Goal: Task Accomplishment & Management: Use online tool/utility

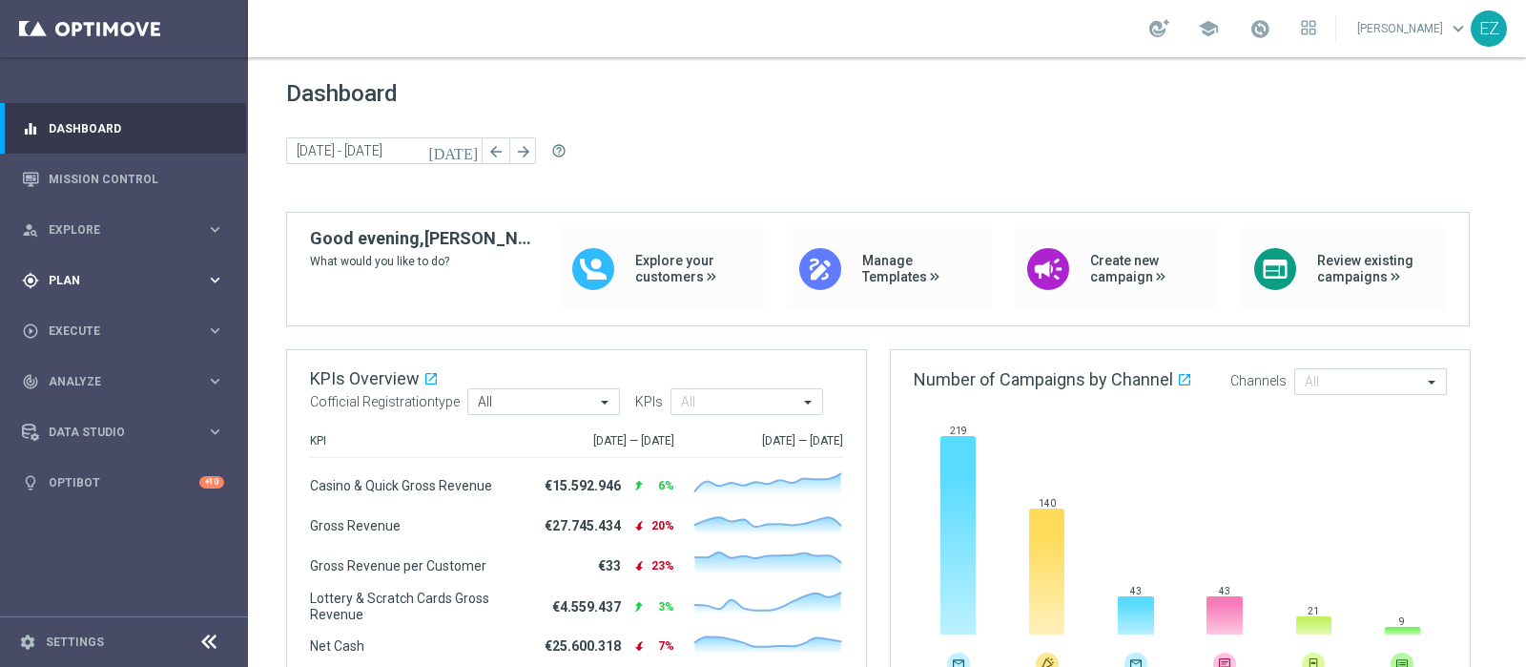
click at [62, 269] on div "gps_fixed Plan keyboard_arrow_right" at bounding box center [123, 280] width 246 height 51
click at [68, 374] on span "Templates" at bounding box center [119, 376] width 136 height 11
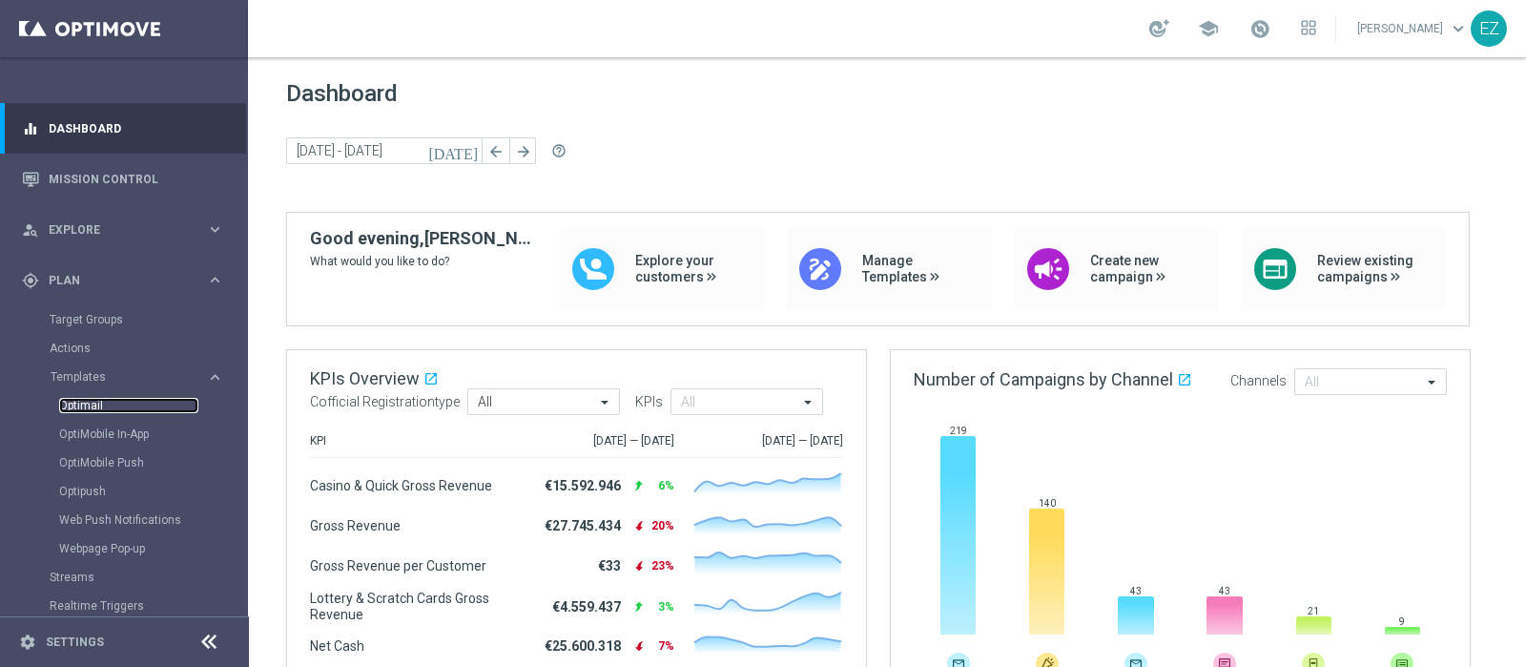
click at [74, 412] on link "Optimail" at bounding box center [128, 405] width 139 height 15
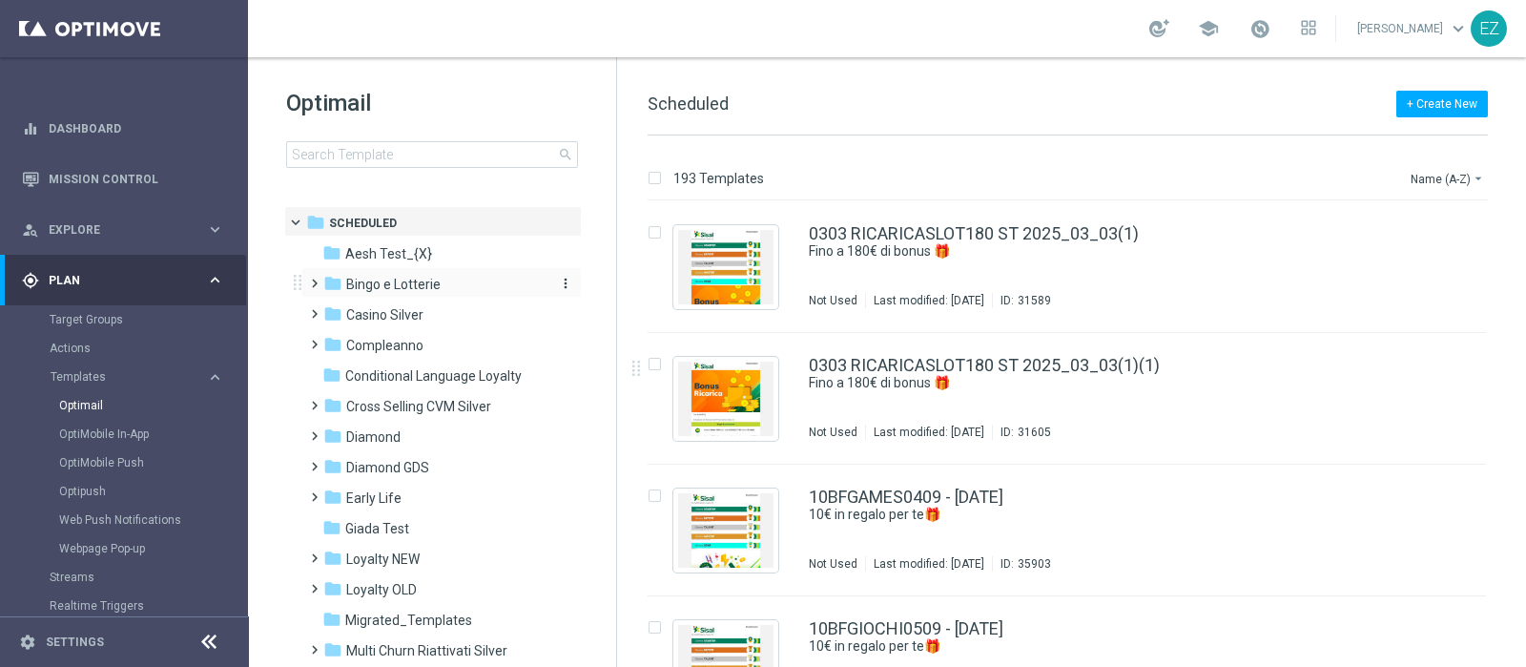
click at [418, 290] on span "Bingo e Lotterie" at bounding box center [393, 284] width 94 height 17
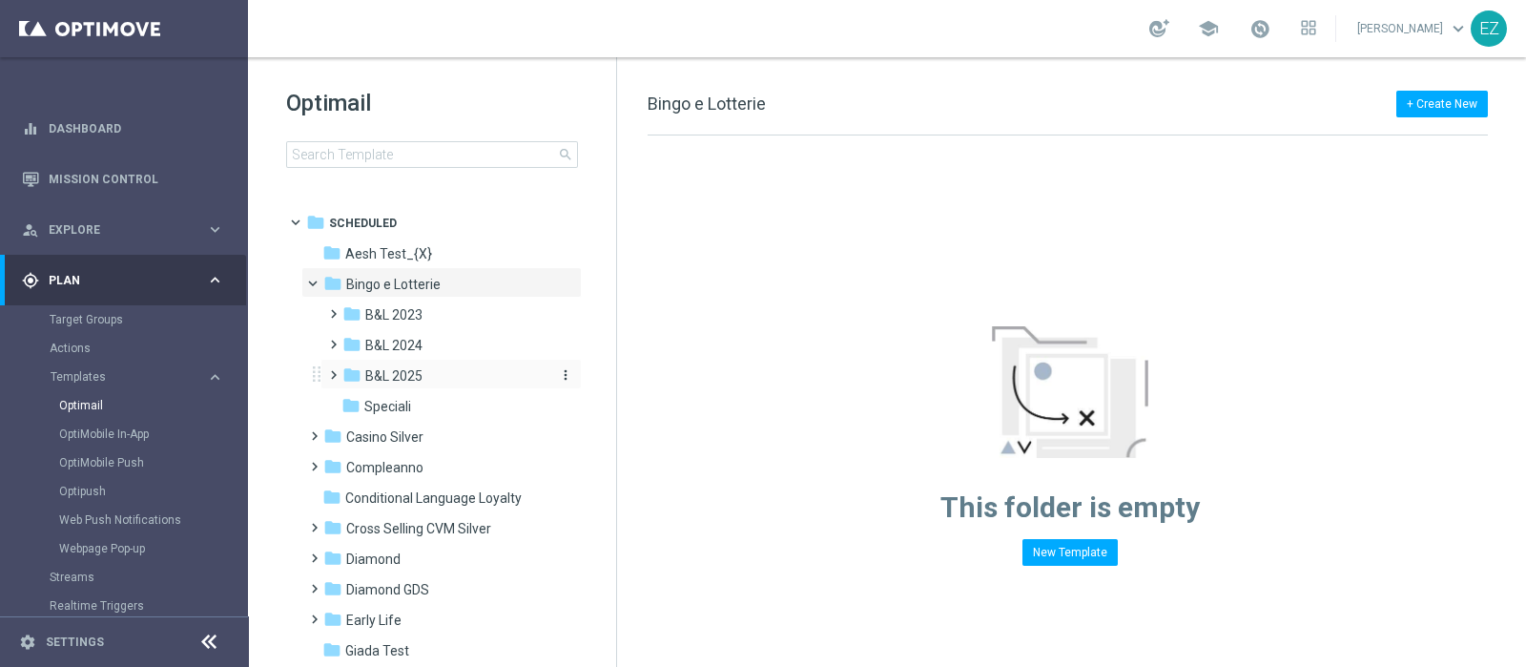
click at [415, 379] on span "B&L 2025" at bounding box center [393, 375] width 57 height 17
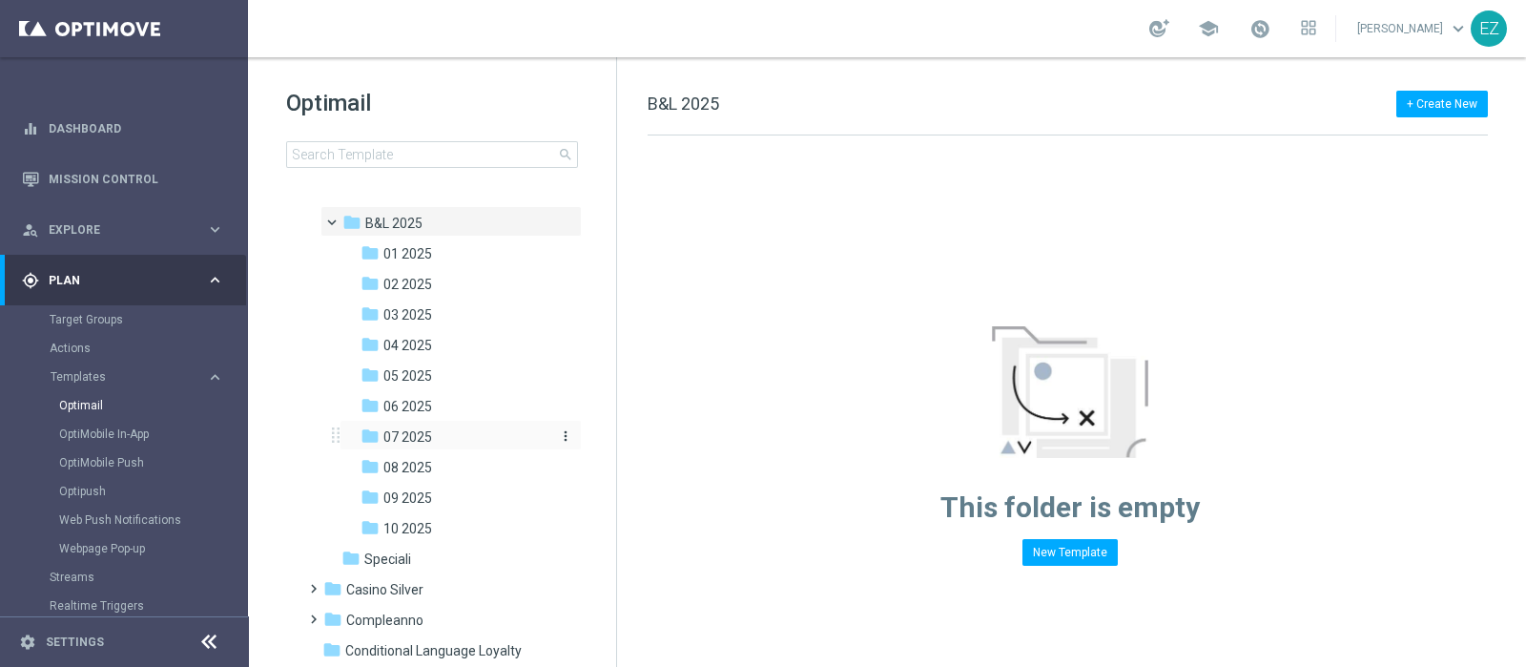
scroll to position [158, 0]
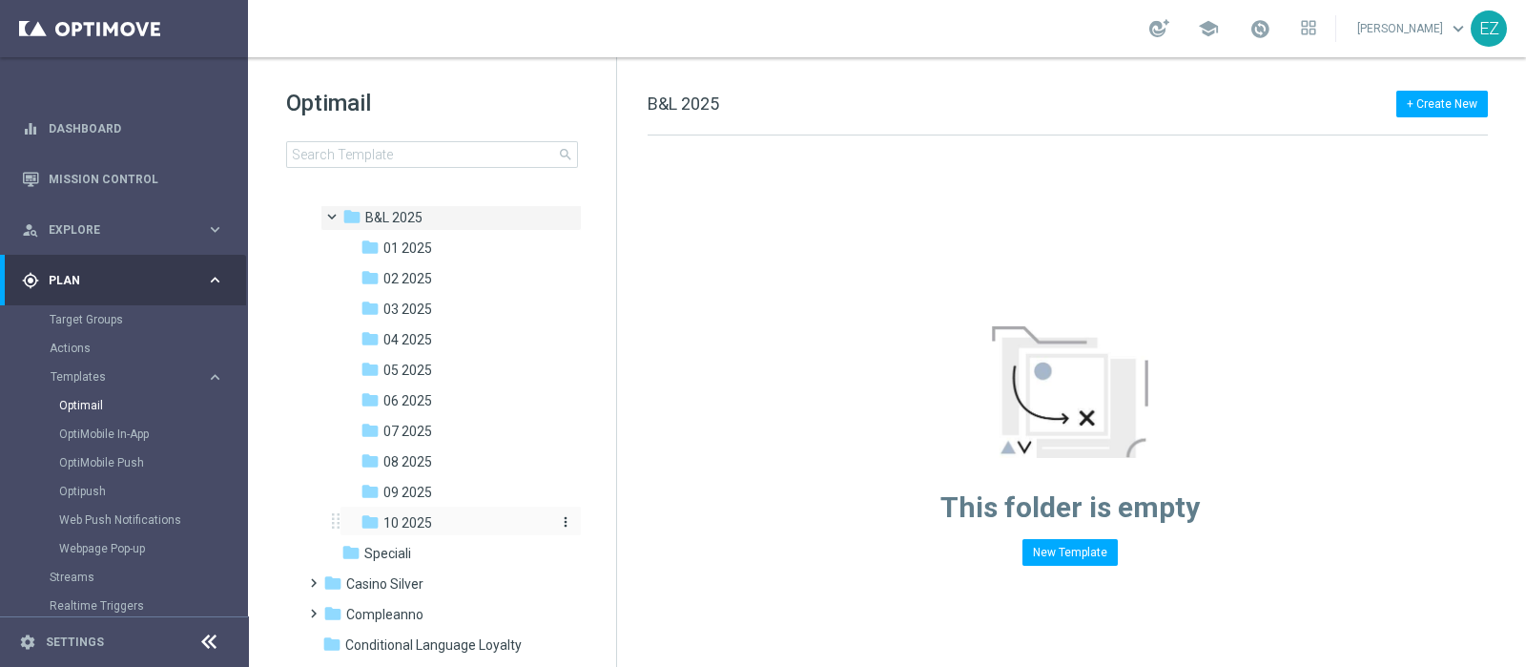
click at [412, 517] on span "10 2025" at bounding box center [407, 522] width 49 height 17
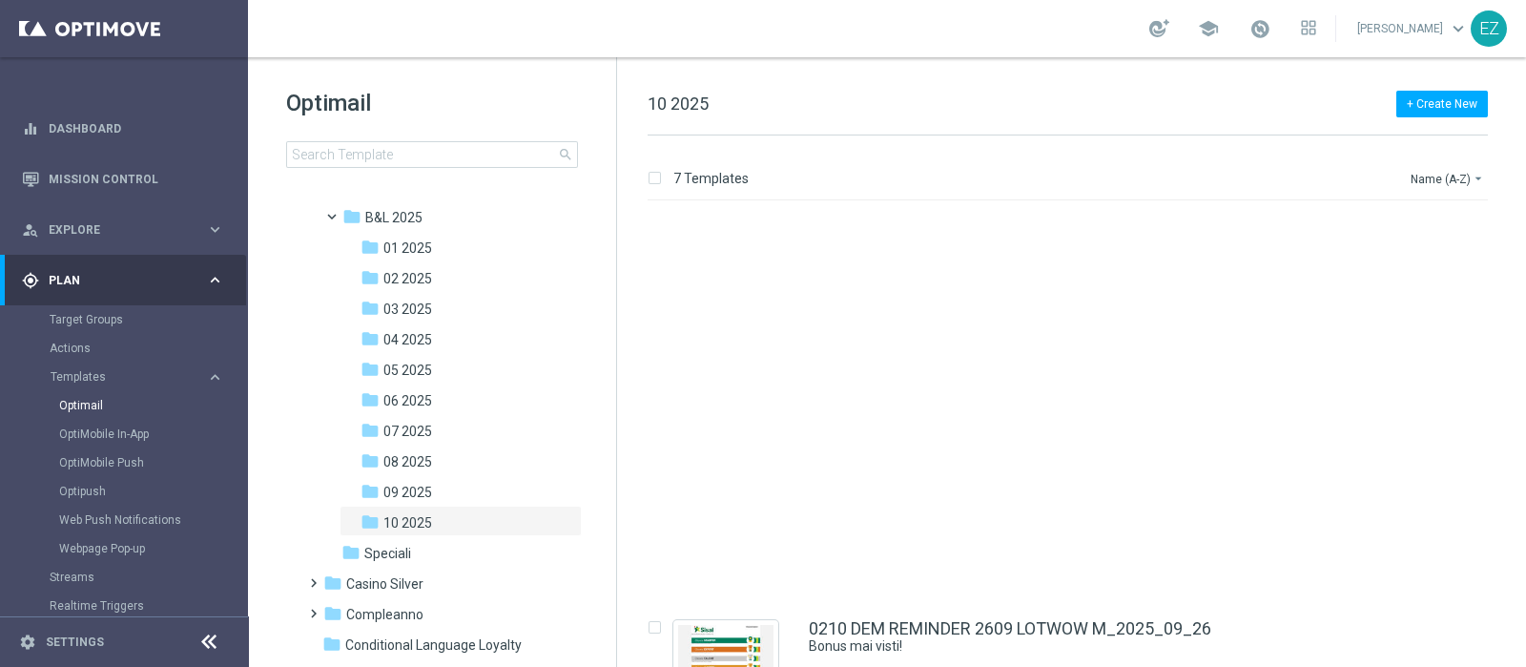
scroll to position [455, 0]
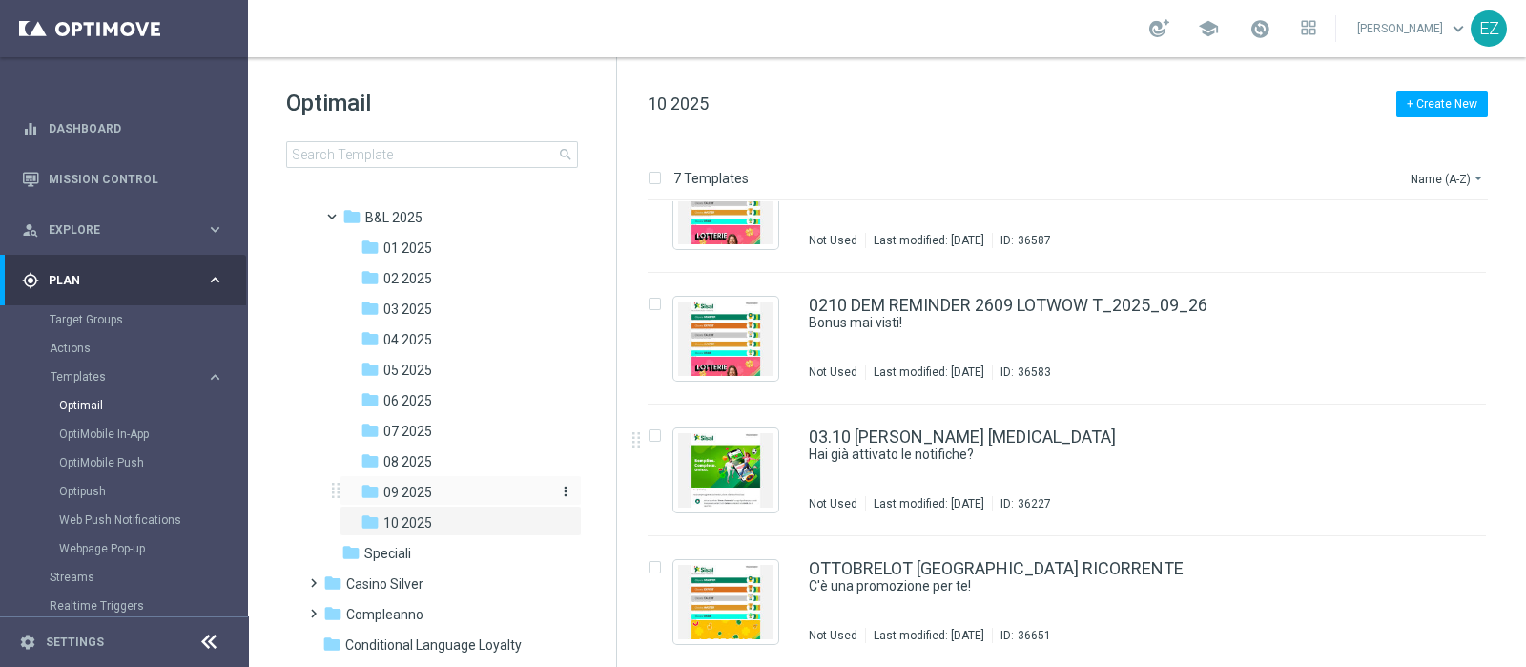
click at [397, 498] on span "09 2025" at bounding box center [407, 492] width 49 height 17
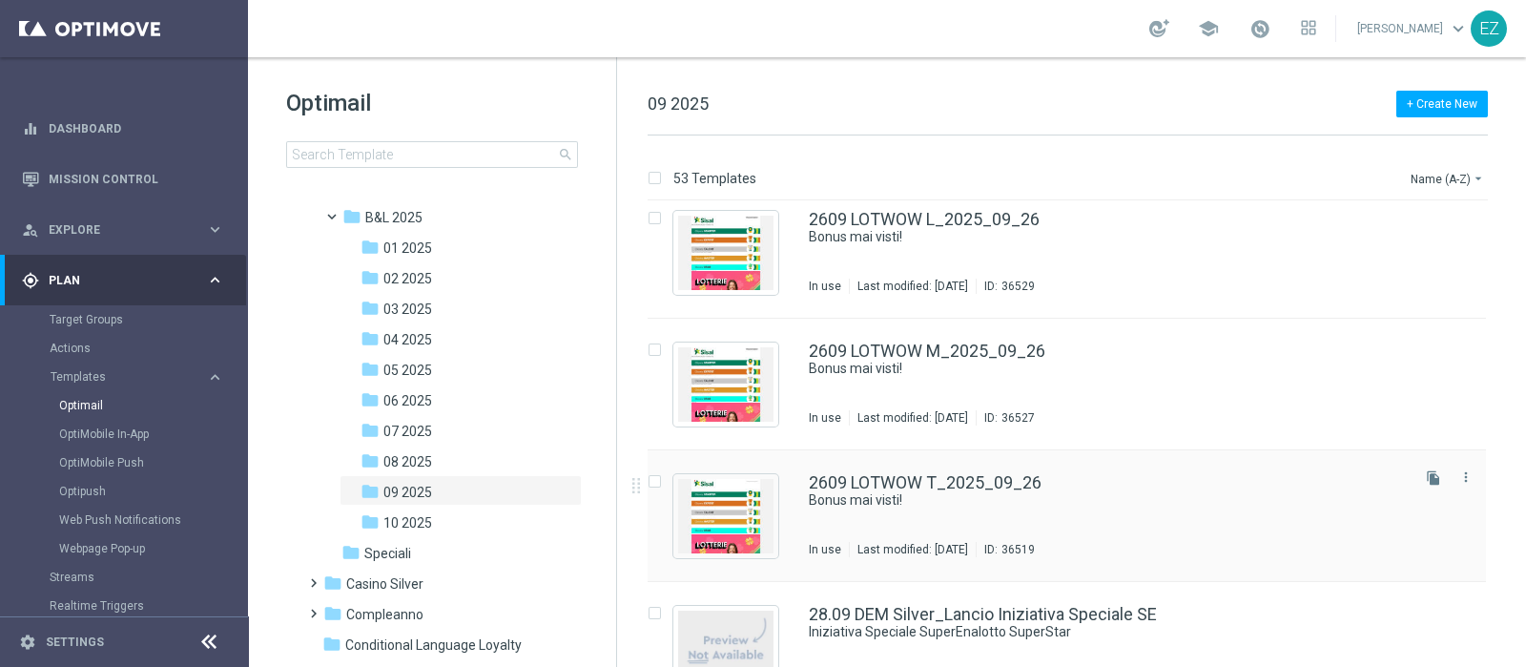
scroll to position [5808, 0]
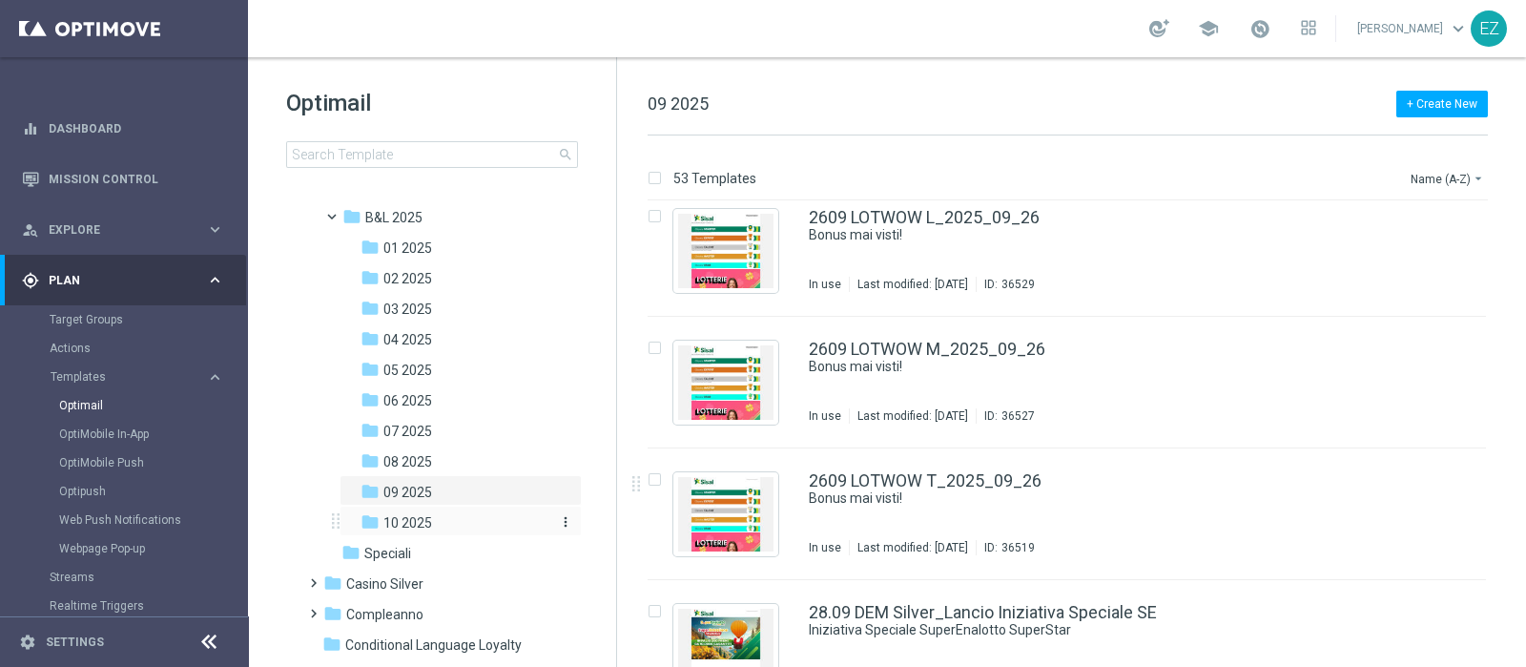
click at [385, 515] on span "10 2025" at bounding box center [407, 522] width 49 height 17
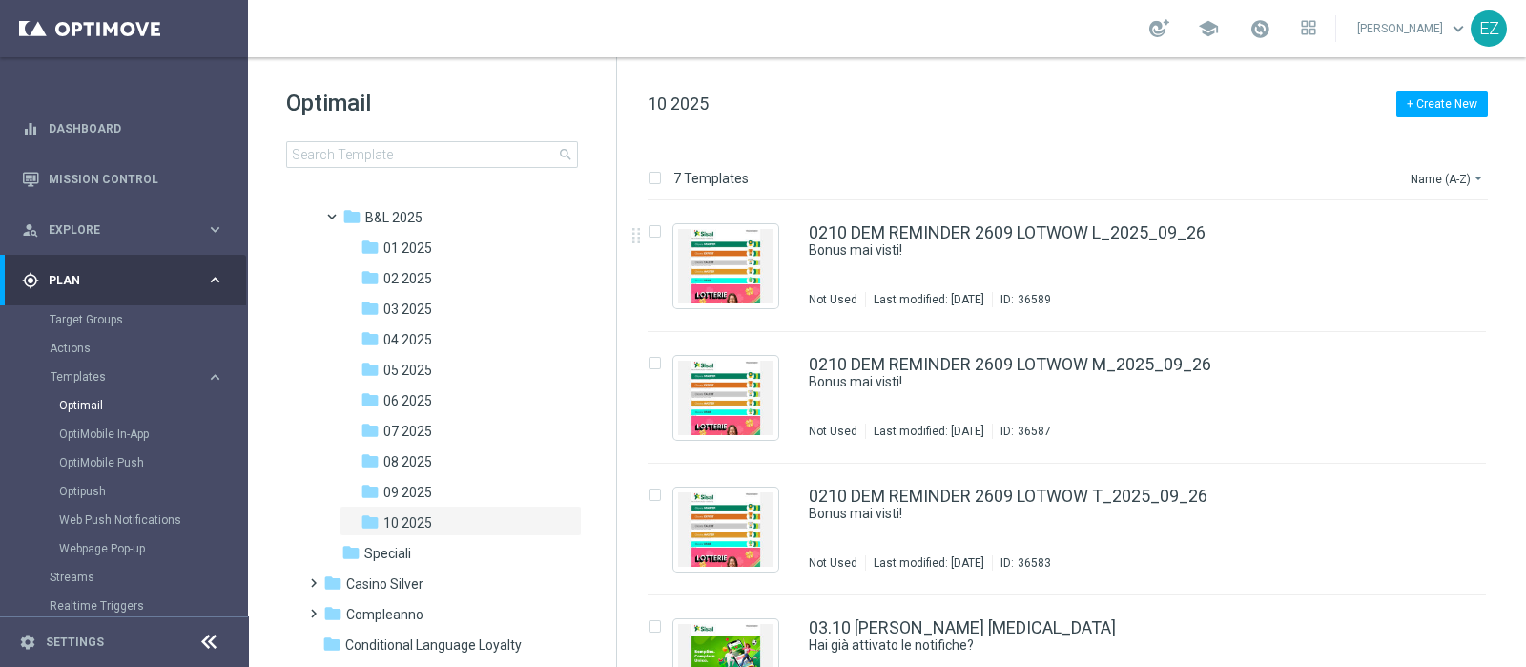
scroll to position [329, 0]
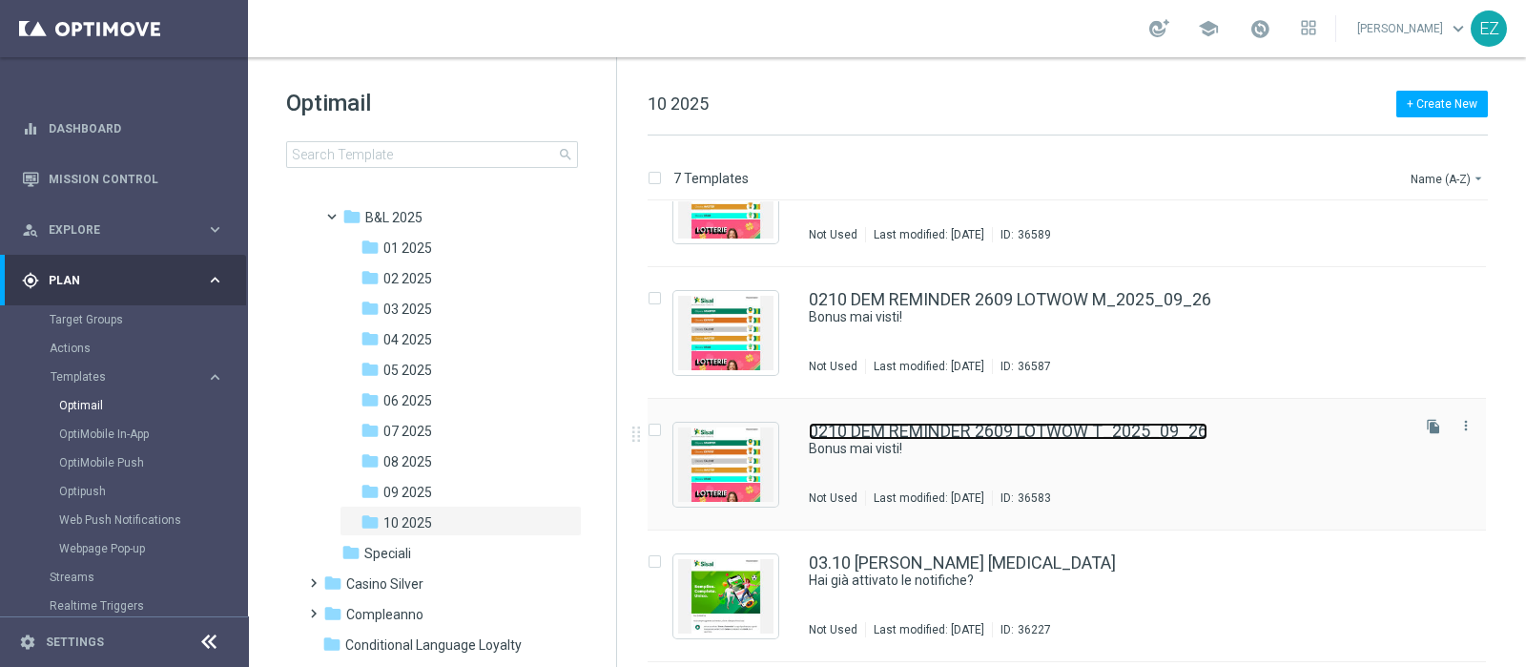
click at [892, 427] on link "0210 DEM REMINDER 2609 LOTWOW T_2025_09_26" at bounding box center [1008, 431] width 399 height 17
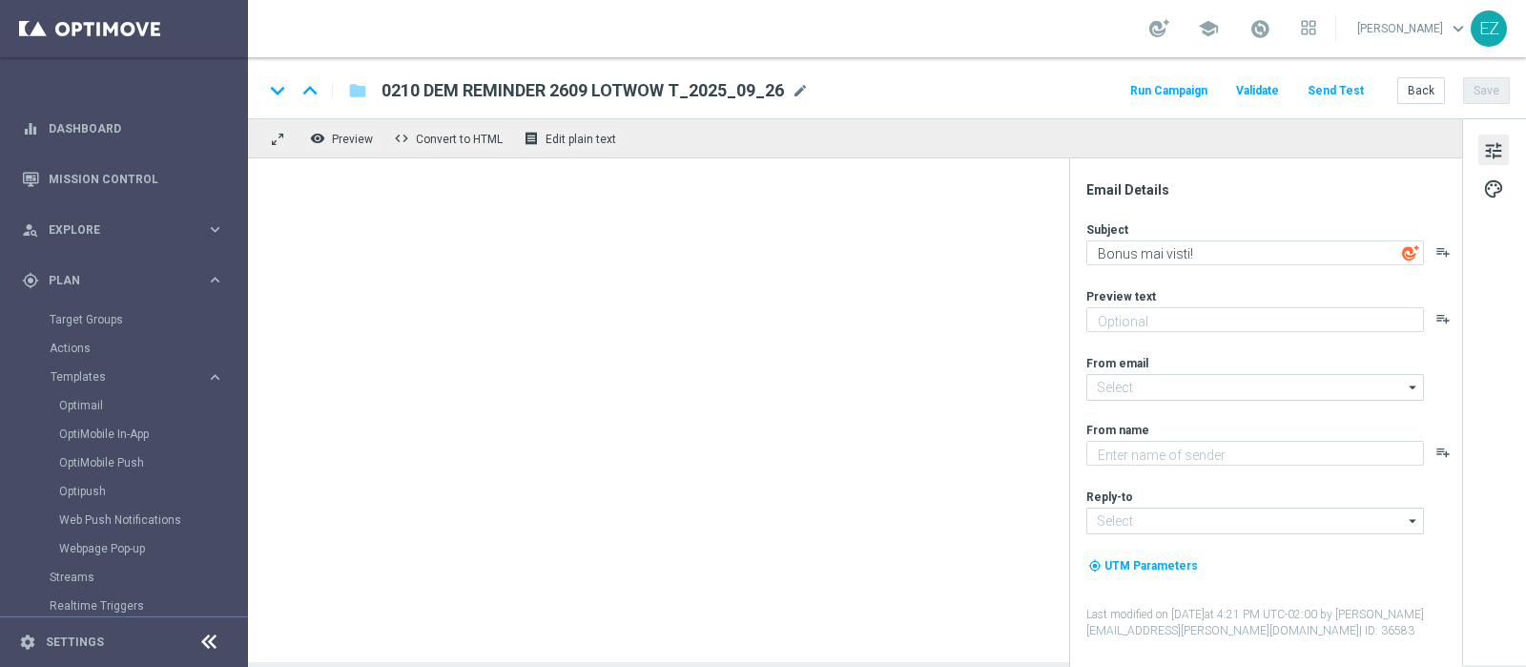
type textarea "Per te fino a 150€ di bonus"
type input "[EMAIL_ADDRESS][DOMAIN_NAME]"
type textarea "Sisal"
type input "[EMAIL_ADDRESS][DOMAIN_NAME]"
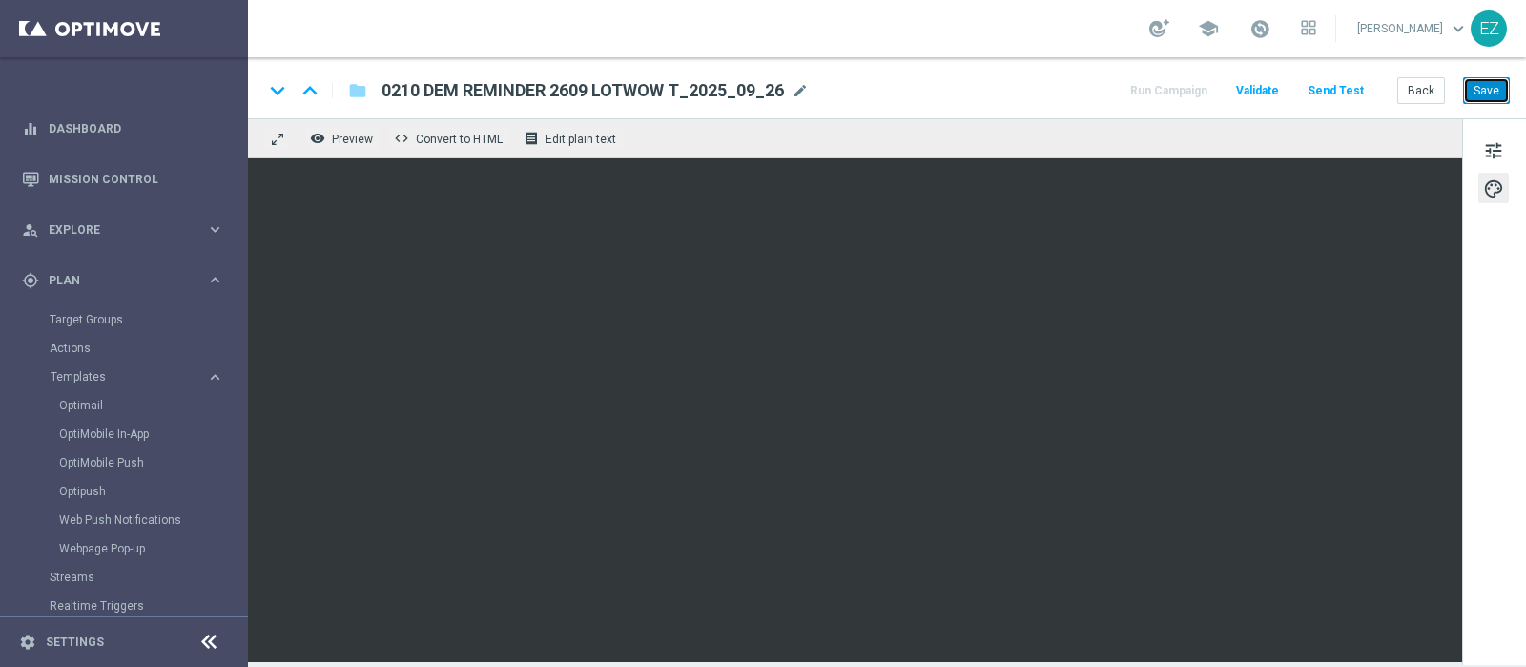
click at [1494, 97] on button "Save" at bounding box center [1486, 90] width 47 height 27
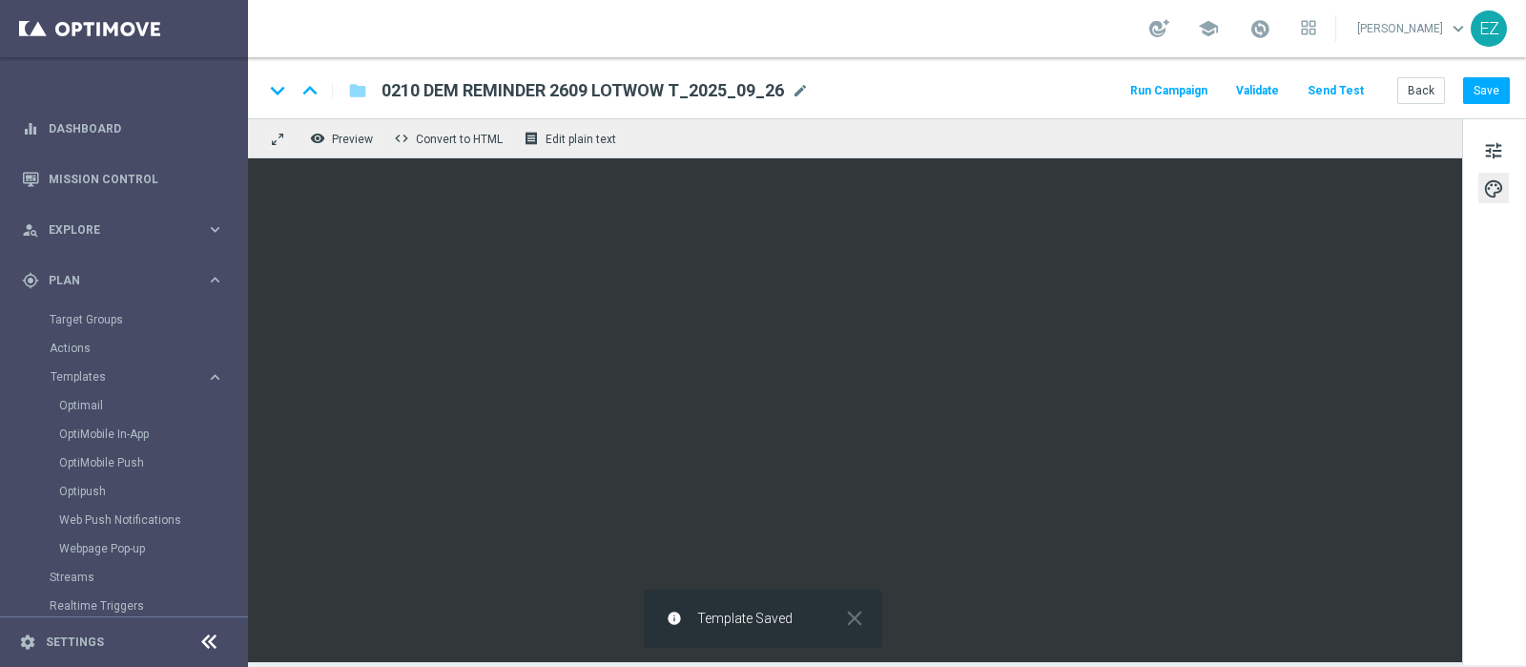
click at [1331, 90] on button "Send Test" at bounding box center [1336, 91] width 62 height 26
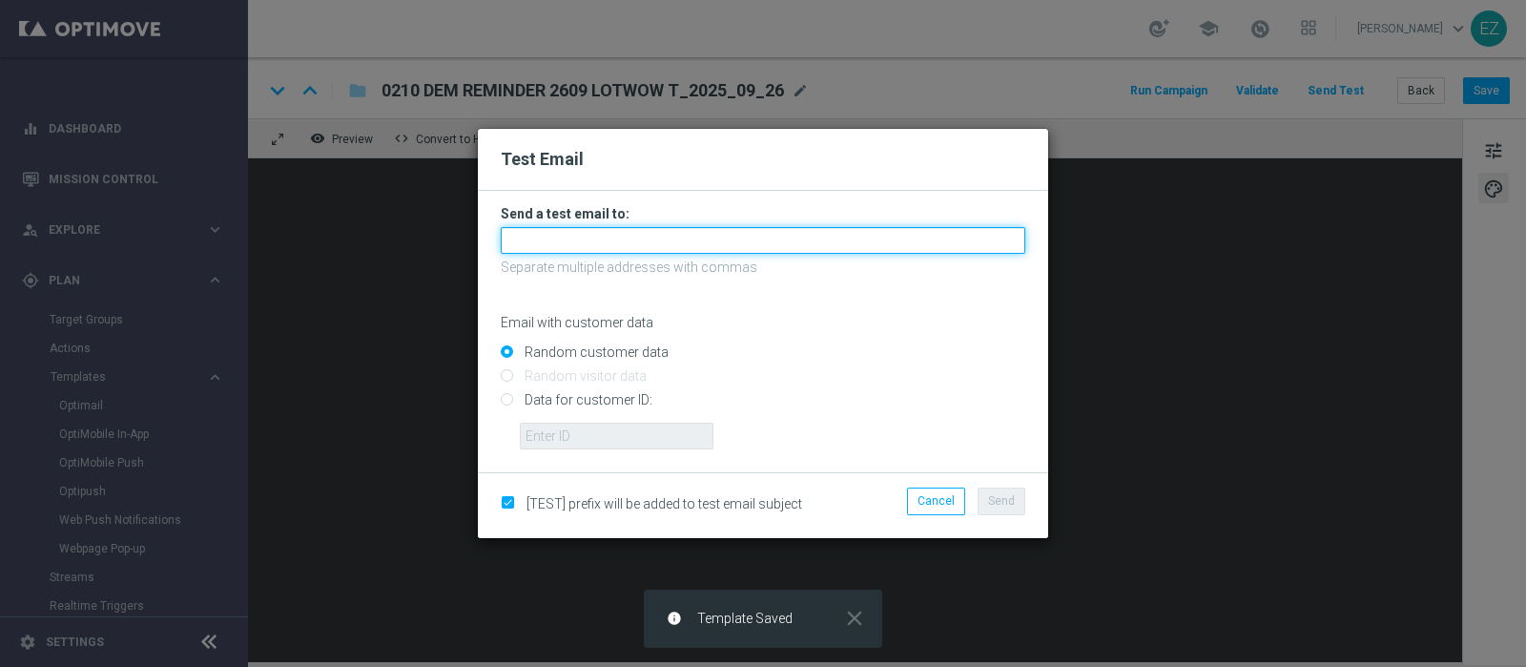
click at [648, 238] on input "text" at bounding box center [763, 240] width 525 height 27
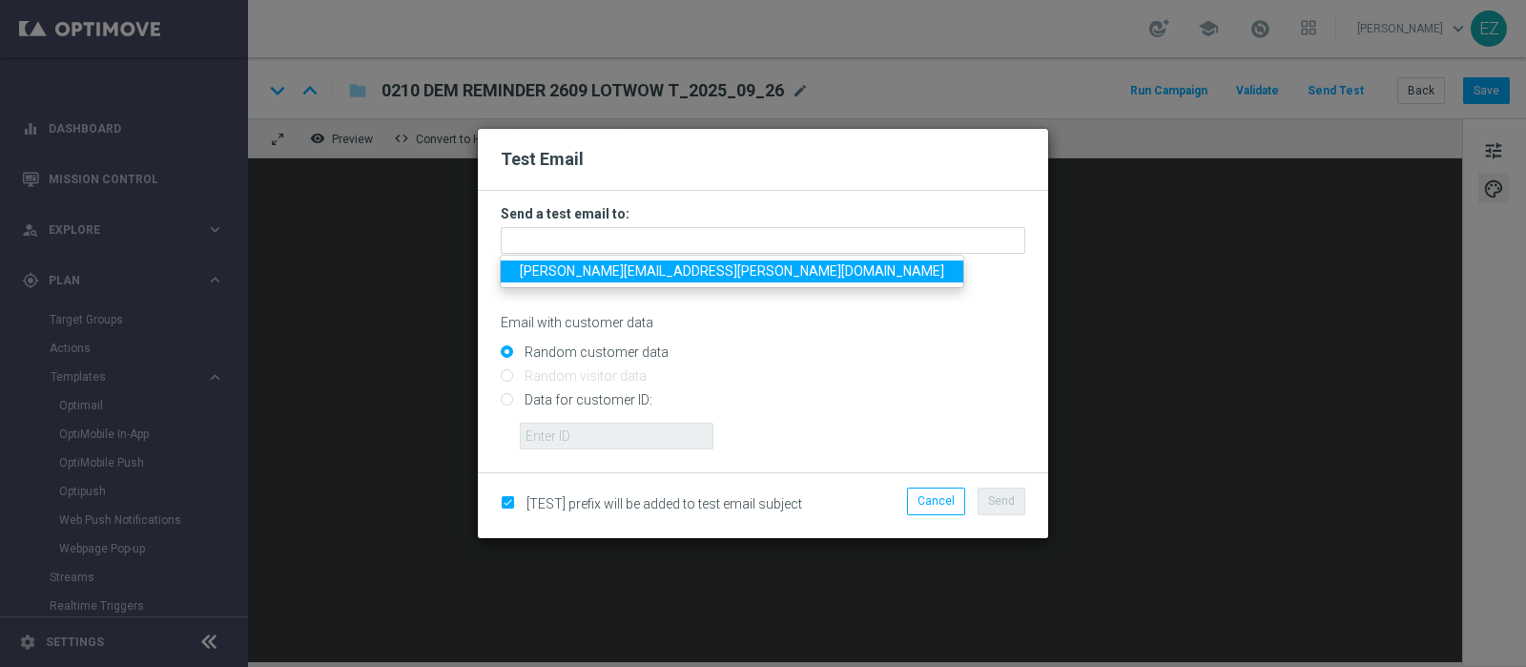
click at [583, 272] on span "elena.zarbin@gmail.com" at bounding box center [732, 270] width 424 height 15
type input "elena.zarbin@gmail.com"
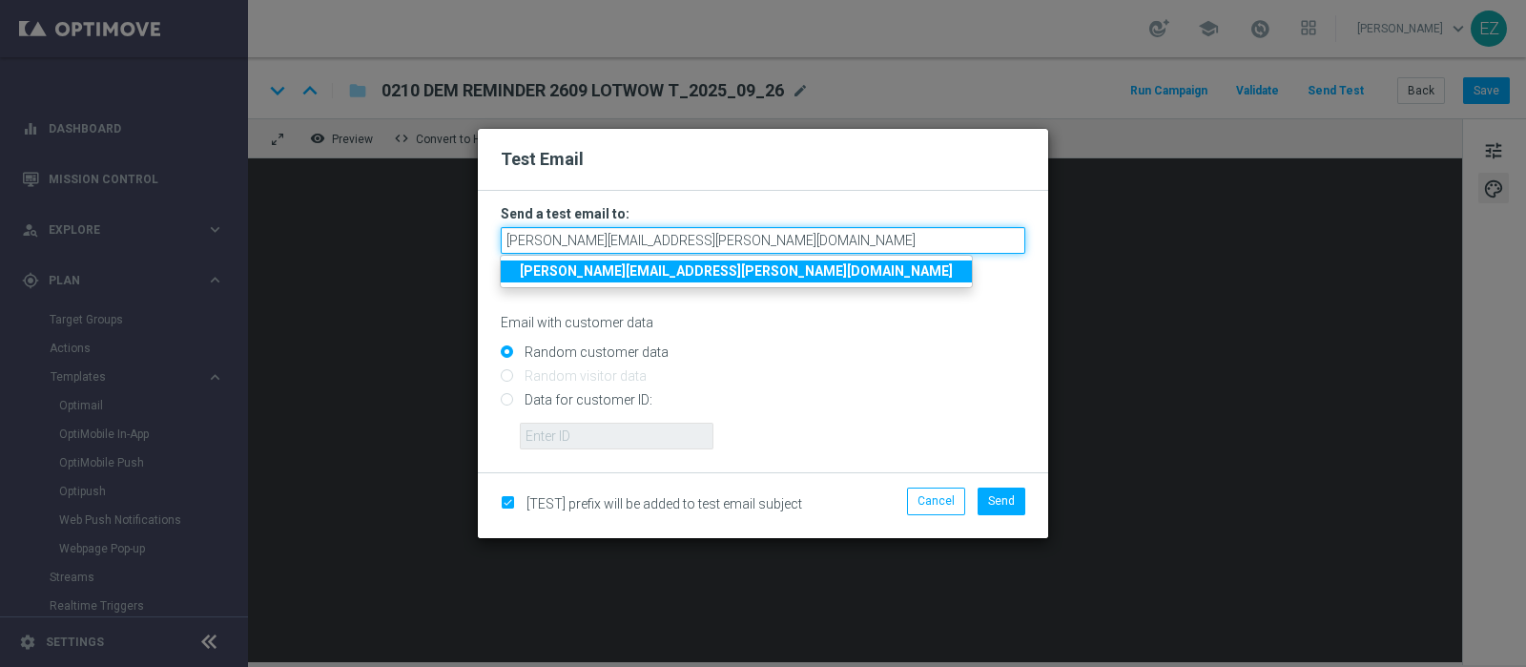
click at [695, 245] on input "elena.zarbin@gmail.com" at bounding box center [763, 240] width 525 height 27
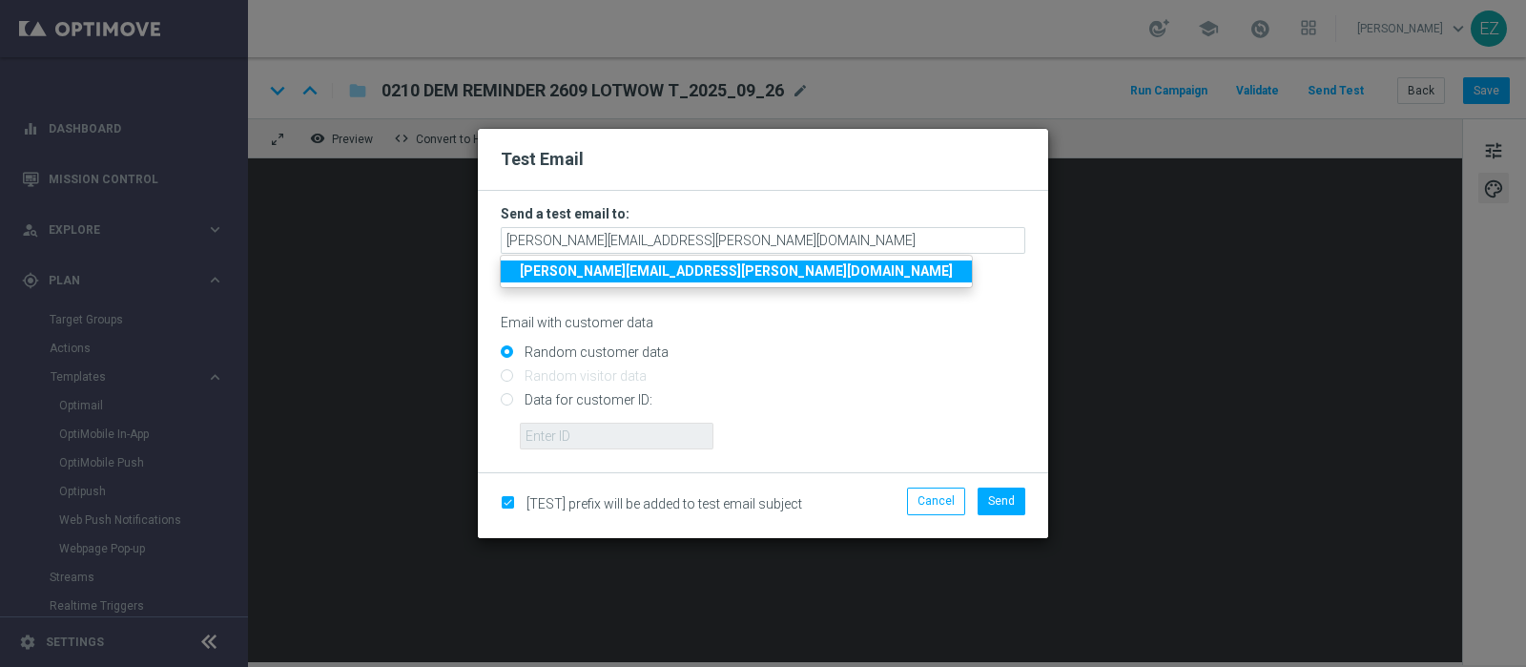
click at [645, 268] on strong "elena.zarbin@gmail.com" at bounding box center [736, 270] width 433 height 15
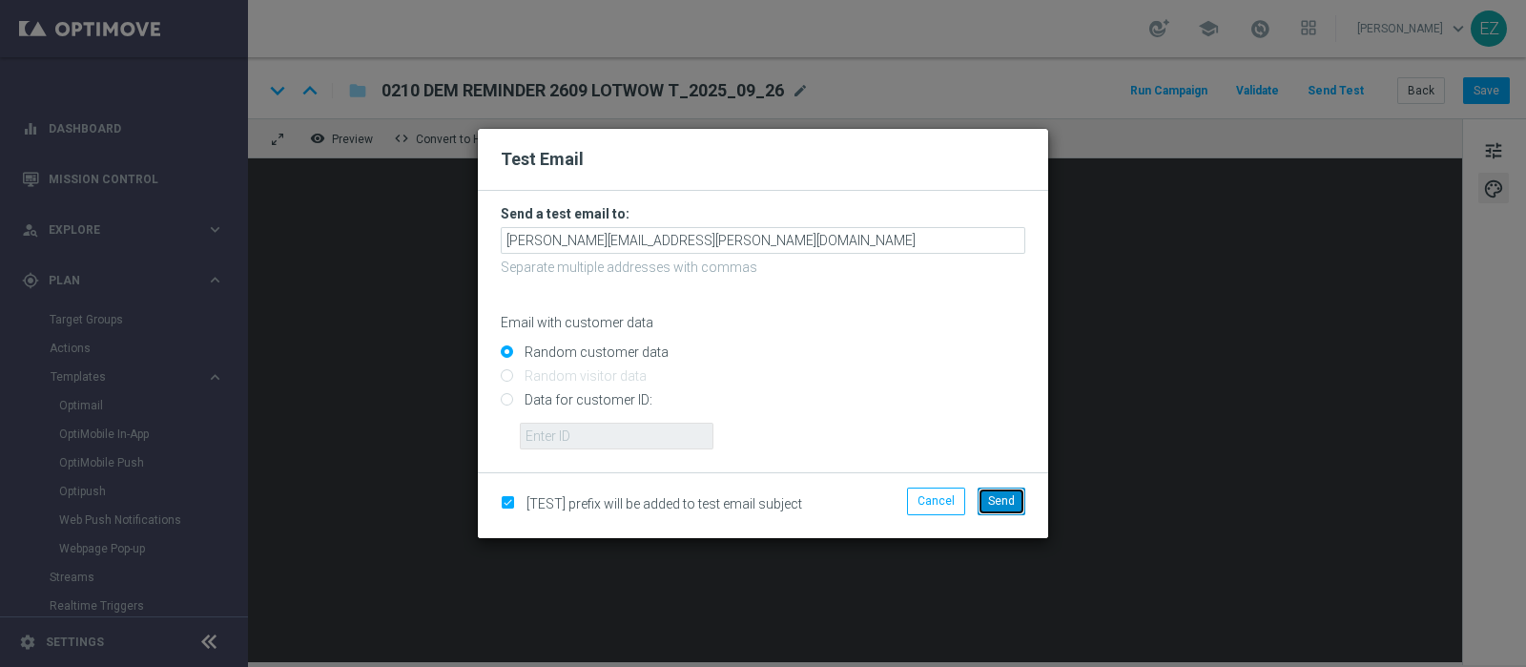
click at [1014, 503] on span "Send" at bounding box center [1001, 500] width 27 height 13
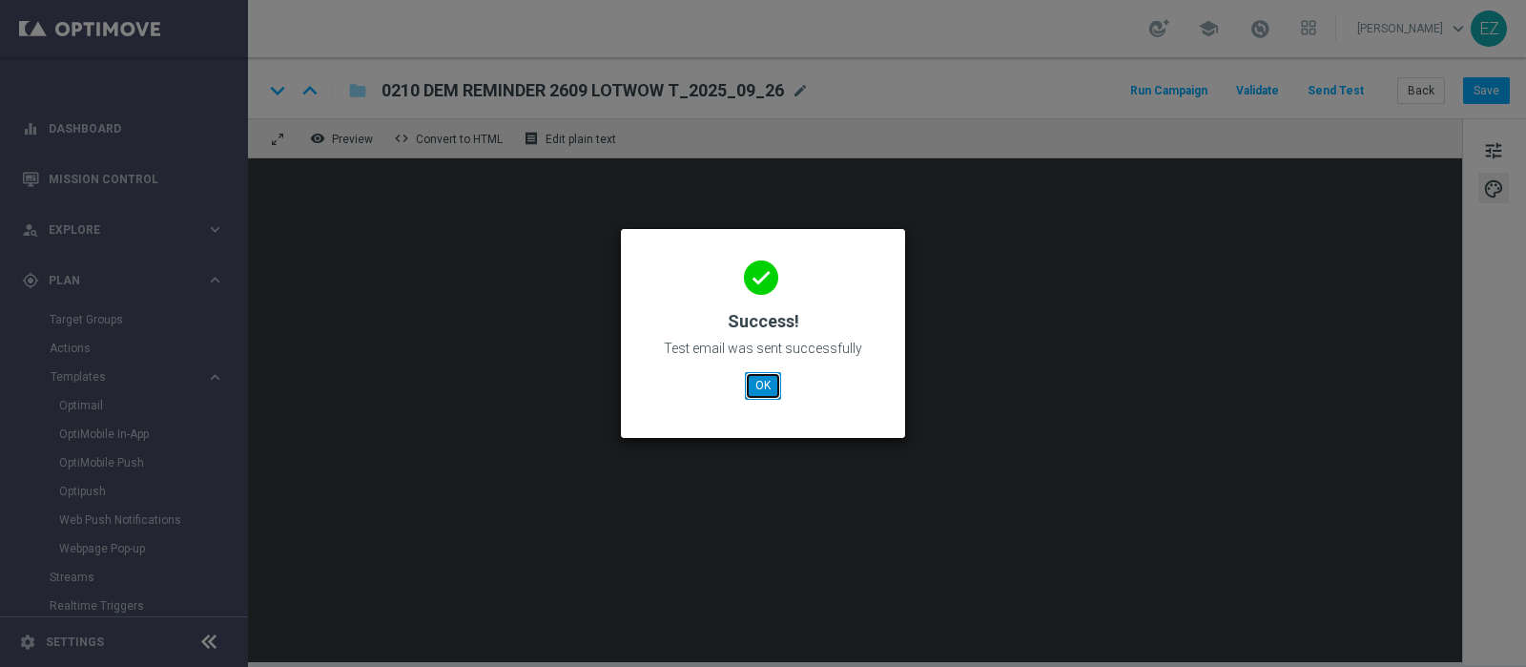
click at [761, 378] on button "OK" at bounding box center [763, 385] width 36 height 27
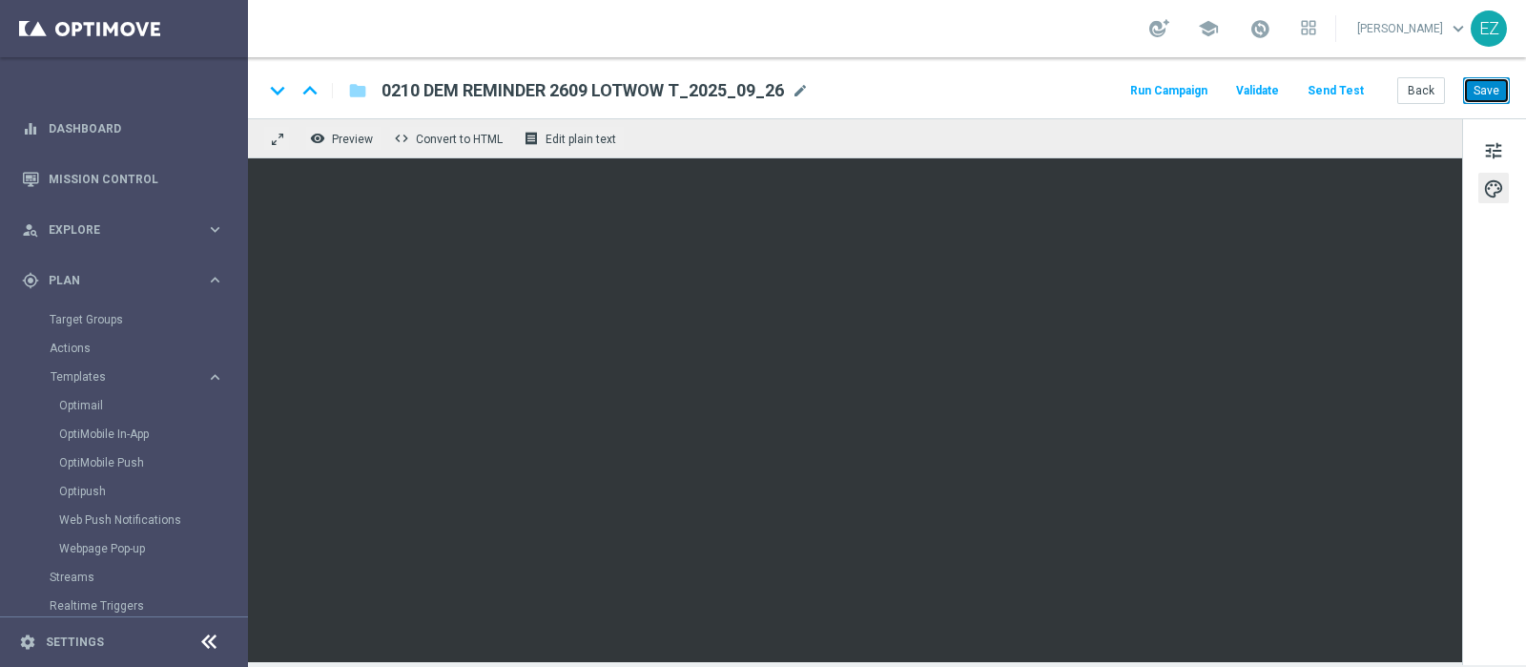
click at [1494, 84] on button "Save" at bounding box center [1486, 90] width 47 height 27
click at [1500, 92] on button "Save" at bounding box center [1486, 90] width 47 height 27
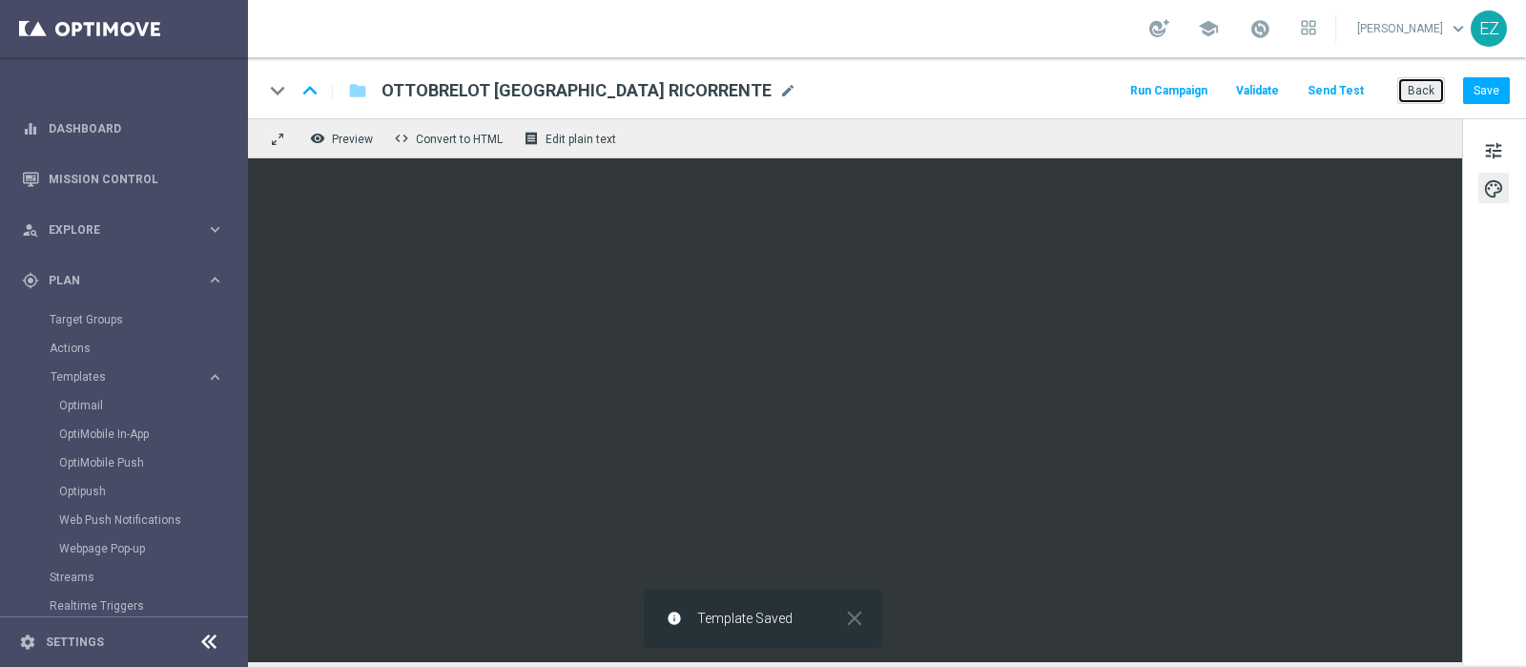
click at [1431, 92] on button "Back" at bounding box center [1421, 90] width 48 height 27
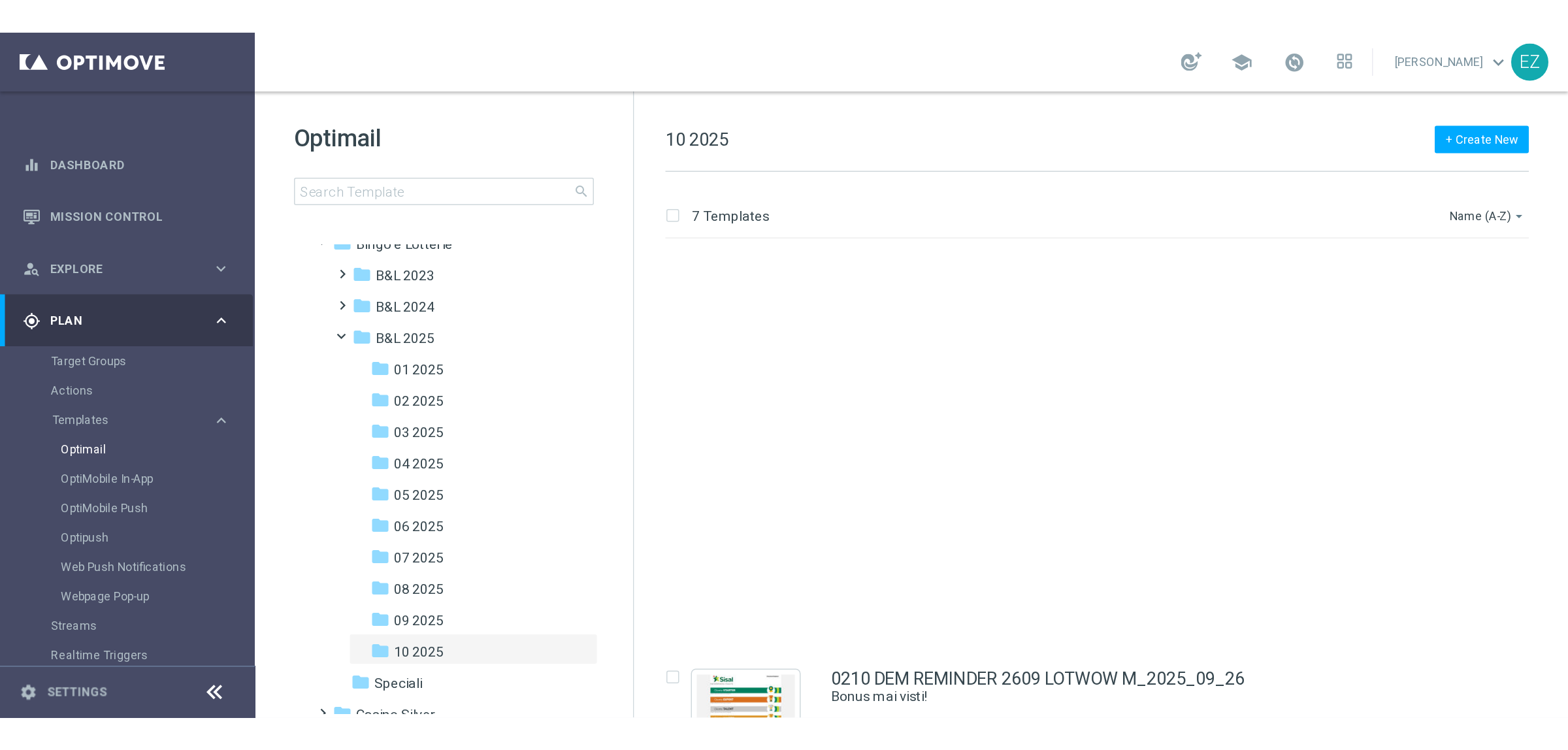
scroll to position [312, 0]
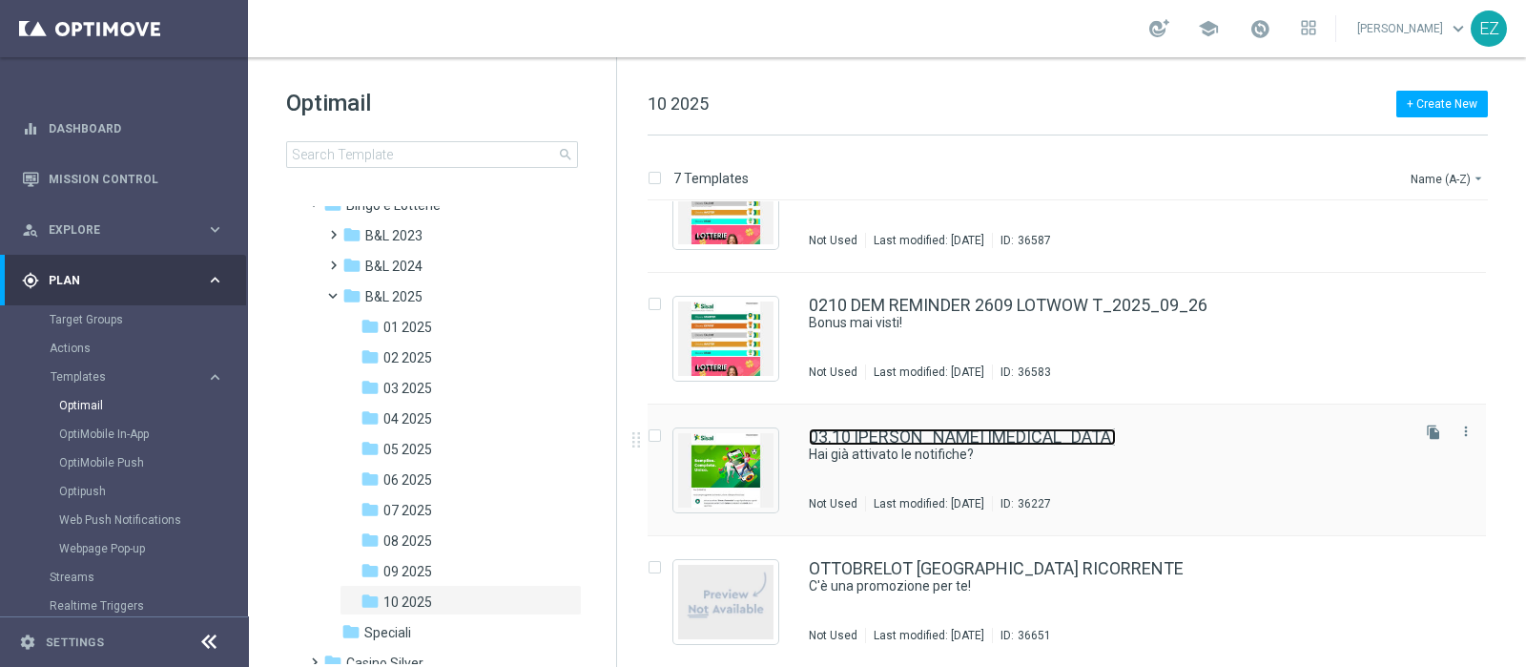
click at [907, 435] on link "03.10 [PERSON_NAME] [MEDICAL_DATA]" at bounding box center [962, 436] width 307 height 17
